Goal: Navigation & Orientation: Go to known website

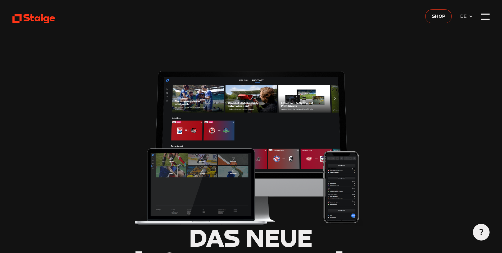
type input "0.8"
click at [437, 19] on span "Shop" at bounding box center [438, 15] width 13 height 7
type input "0.8"
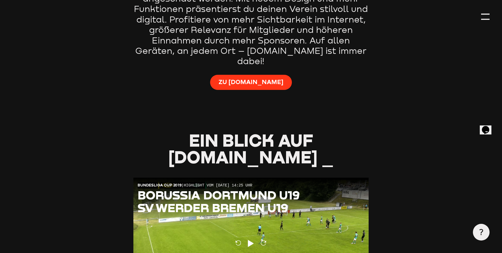
scroll to position [423, 0]
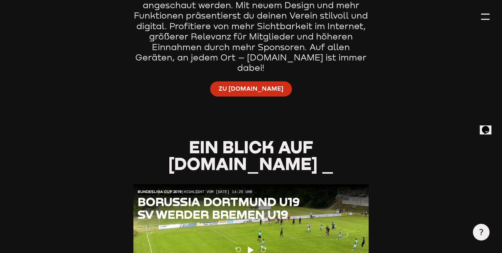
click at [238, 84] on span "Zu [DOMAIN_NAME]" at bounding box center [251, 88] width 65 height 8
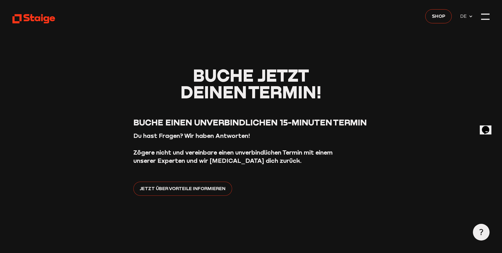
click at [192, 188] on span "Jetzt über Vorteile informieren" at bounding box center [183, 187] width 86 height 7
